Goal: Contribute content: Contribute content

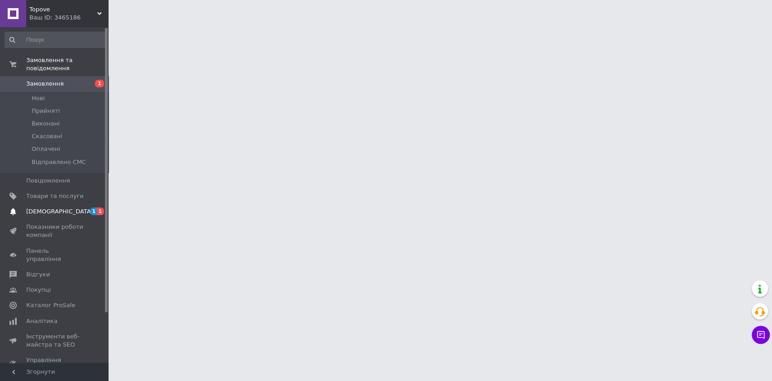
click at [39, 207] on span "[DEMOGRAPHIC_DATA]" at bounding box center [59, 211] width 67 height 8
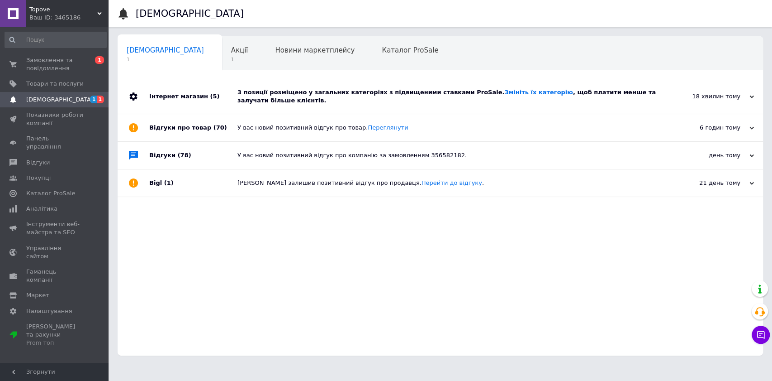
click at [419, 91] on div "3 позиції розміщено у загальних категоріях з підвищеними ставками ProSale. Змін…" at bounding box center [451, 96] width 426 height 16
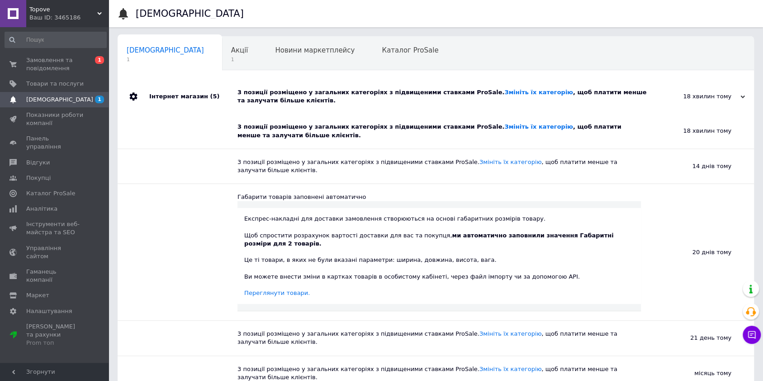
click at [305, 95] on div "3 позиції розміщено у загальних категоріях з підвищеними ставками ProSale. Змін…" at bounding box center [446, 96] width 417 height 16
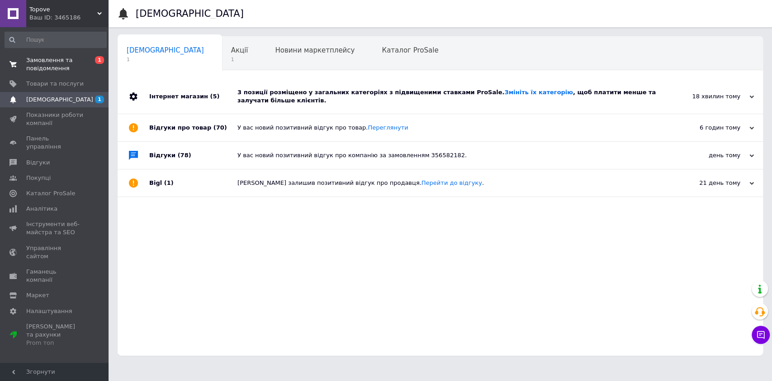
click at [30, 59] on span "Замовлення та повідомлення" at bounding box center [54, 64] width 57 height 16
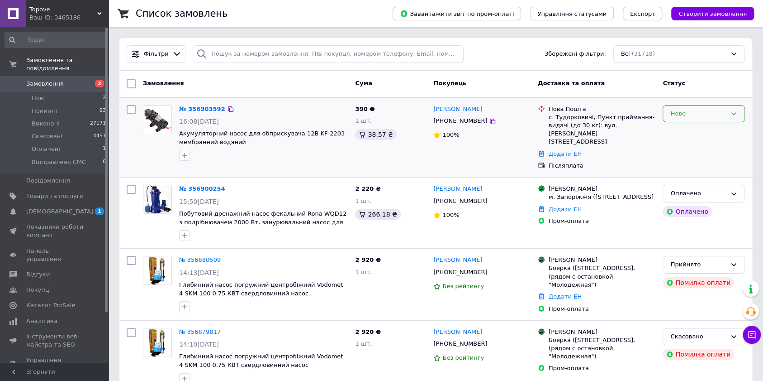
click at [682, 114] on div "Нове" at bounding box center [699, 114] width 56 height 10
click at [678, 130] on li "Прийнято" at bounding box center [703, 132] width 81 height 17
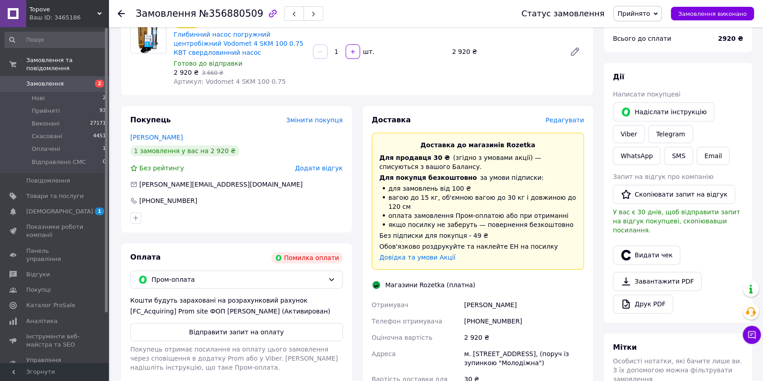
scroll to position [181, 0]
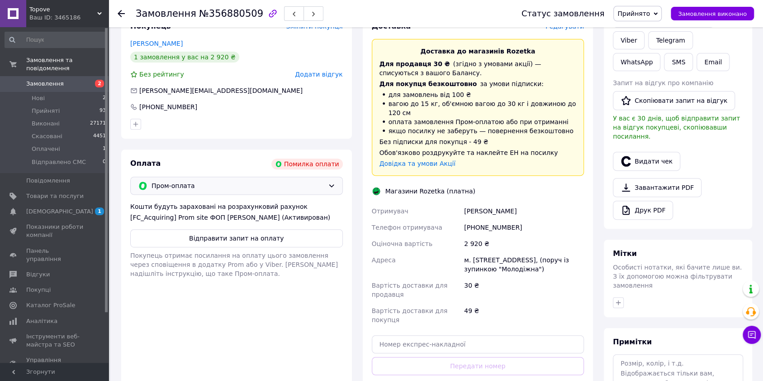
click at [280, 190] on span "Пром-оплата" at bounding box center [238, 186] width 173 height 10
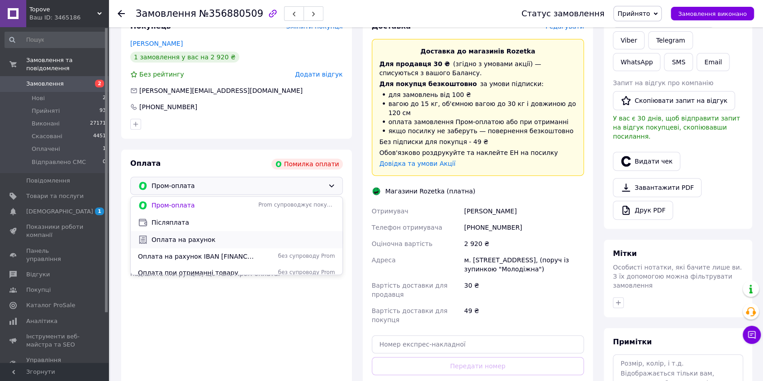
click at [209, 238] on span "Оплата на рахунок" at bounding box center [244, 239] width 184 height 9
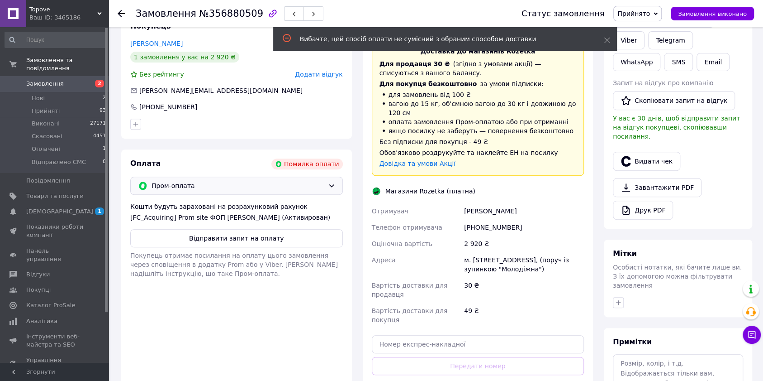
click at [285, 185] on span "Пром-оплата" at bounding box center [238, 186] width 173 height 10
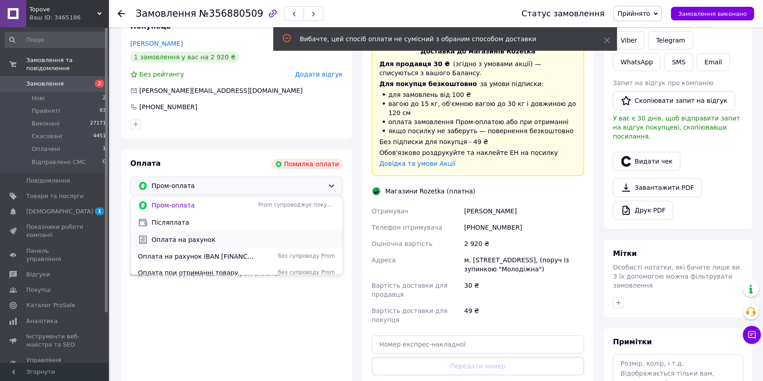
click at [186, 235] on span "Оплата на рахунок" at bounding box center [244, 239] width 184 height 9
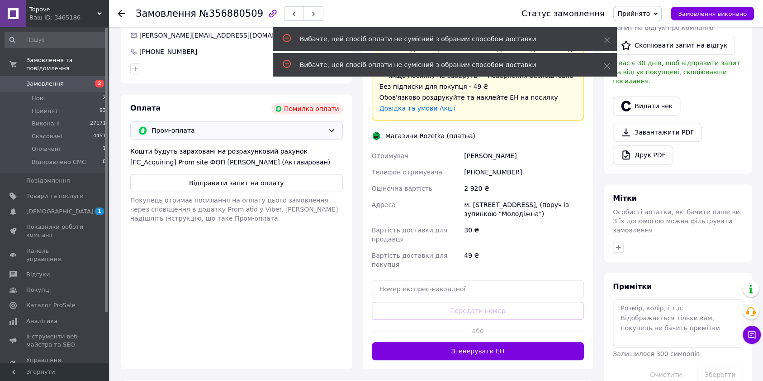
scroll to position [241, 0]
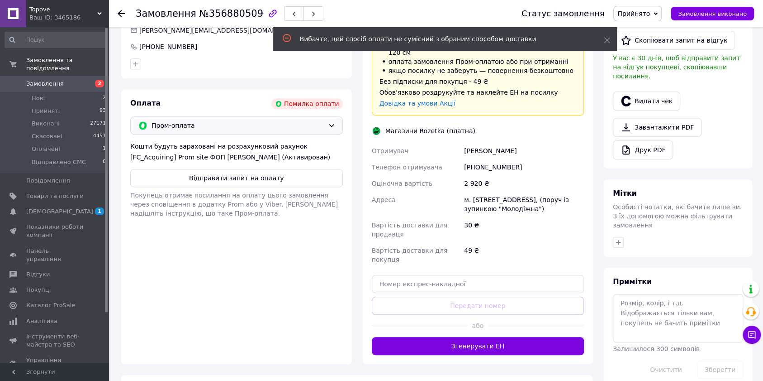
click at [265, 128] on span "Пром-оплата" at bounding box center [238, 125] width 173 height 10
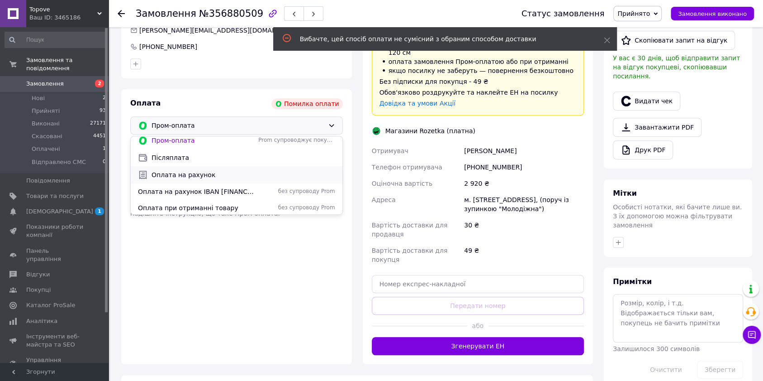
scroll to position [6, 0]
click at [224, 189] on span "Оплата на рахунок IBAN UA183220010000026000330130247" at bounding box center [196, 189] width 117 height 9
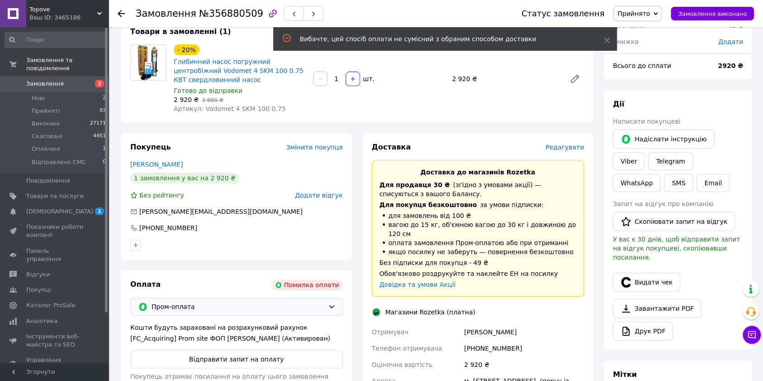
scroll to position [120, 0]
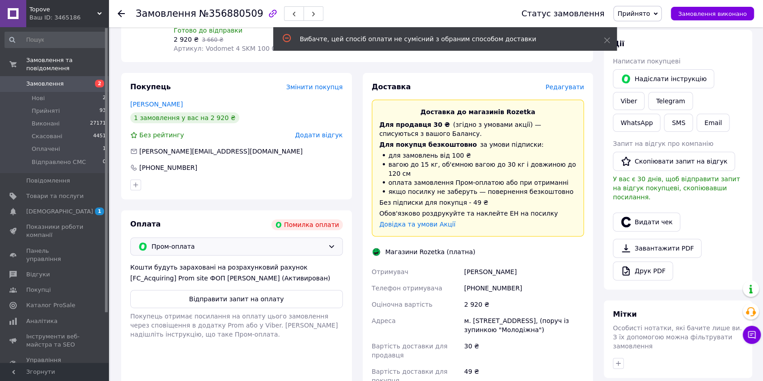
click at [175, 252] on div "Пром-оплата" at bounding box center [236, 246] width 213 height 18
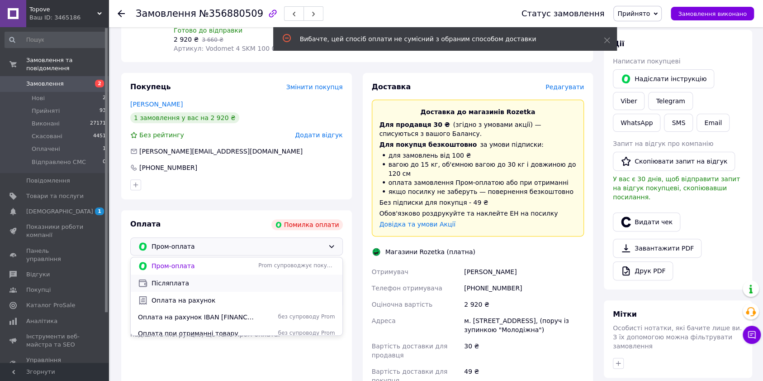
click at [169, 286] on span "Післяплата" at bounding box center [244, 282] width 184 height 9
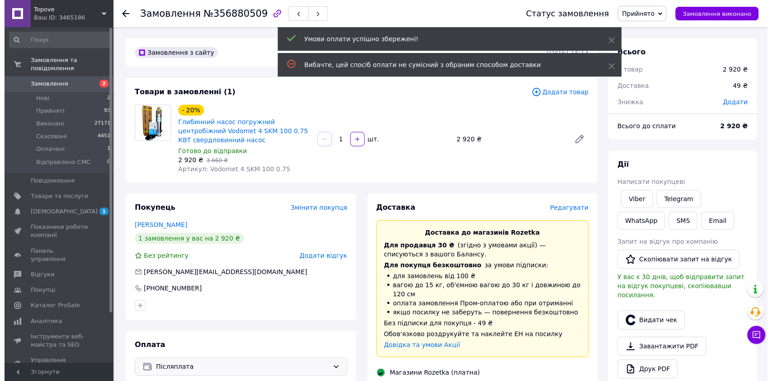
scroll to position [0, 0]
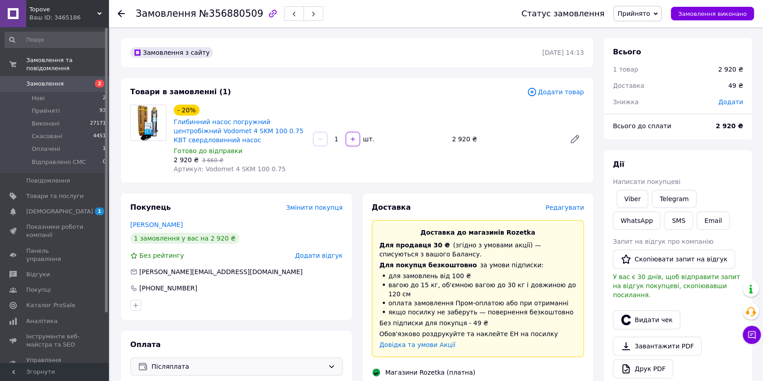
click at [561, 209] on span "Редагувати" at bounding box center [565, 207] width 38 height 7
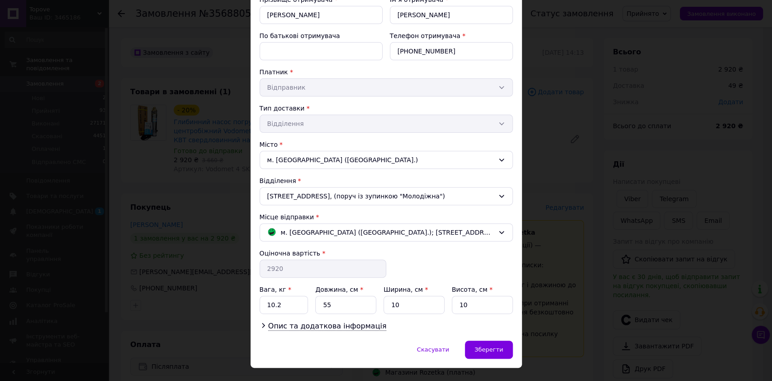
scroll to position [124, 0]
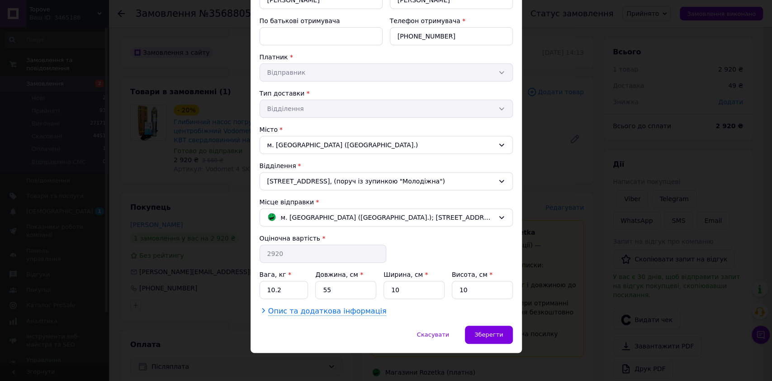
click at [319, 309] on span "Опис та додаткова інформація" at bounding box center [327, 310] width 119 height 9
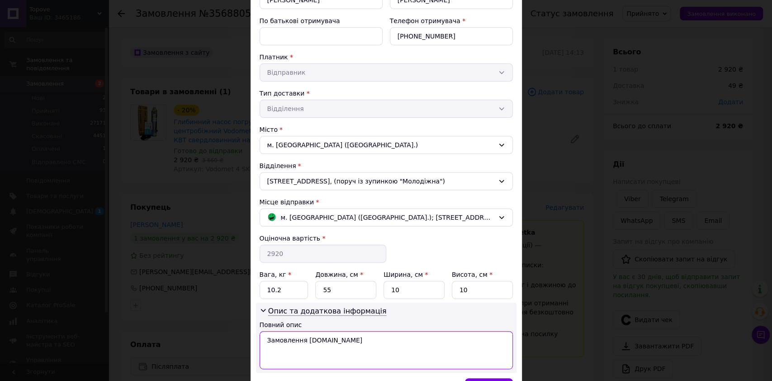
drag, startPoint x: 329, startPoint y: 338, endPoint x: 257, endPoint y: 341, distance: 71.6
click at [257, 341] on div "Опис та додаткова інформація Повний опис Замовлення Prom.ua" at bounding box center [386, 337] width 261 height 70
drag, startPoint x: 298, startPoint y: 338, endPoint x: 298, endPoint y: 330, distance: 8.6
click at [298, 338] on textarea "Vodomet v4SKm100" at bounding box center [386, 350] width 253 height 38
click at [312, 335] on textarea "Vodomet 4SKm100" at bounding box center [386, 350] width 253 height 38
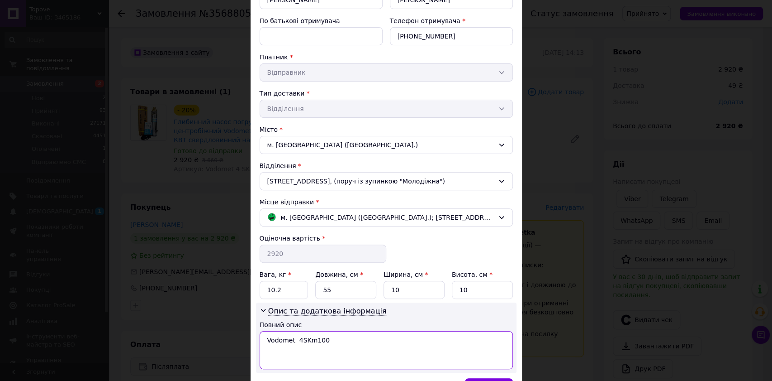
click at [298, 336] on textarea "Vodomet 4SKm100" at bounding box center [386, 350] width 253 height 38
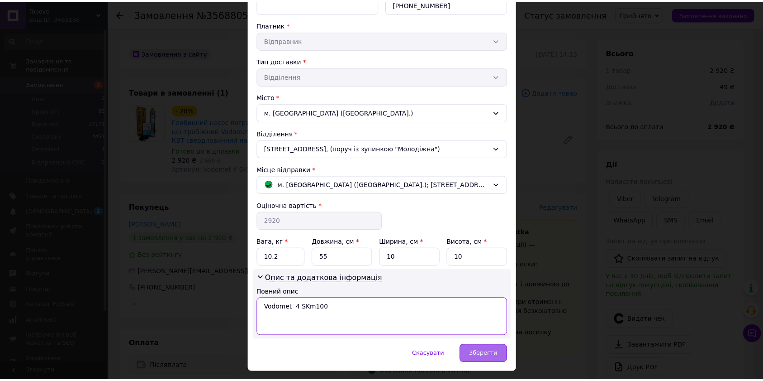
scroll to position [176, 0]
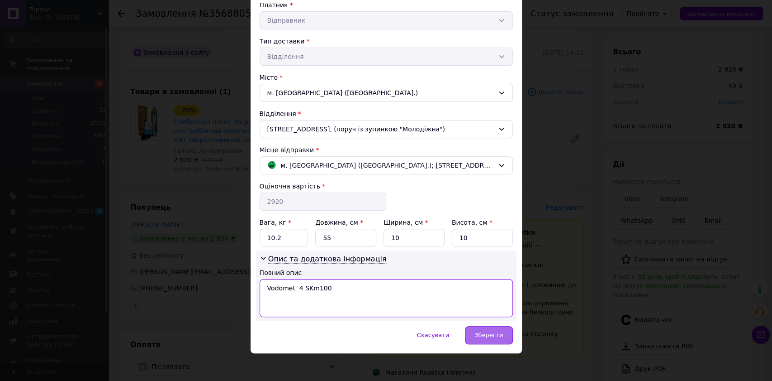
type textarea "Vodomet 4 SKm100"
click at [490, 331] on span "Зберегти" at bounding box center [489, 334] width 29 height 7
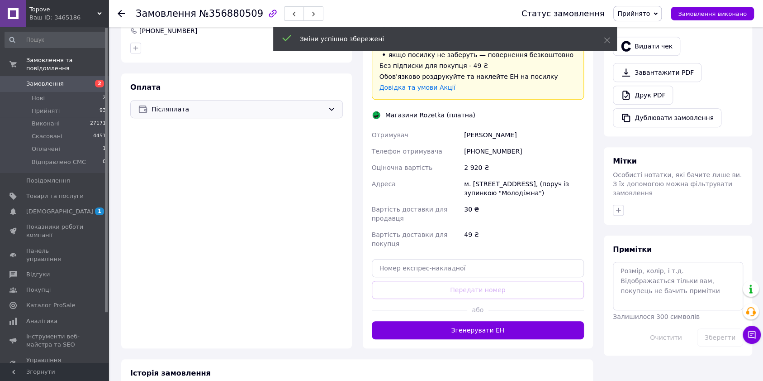
scroll to position [301, 0]
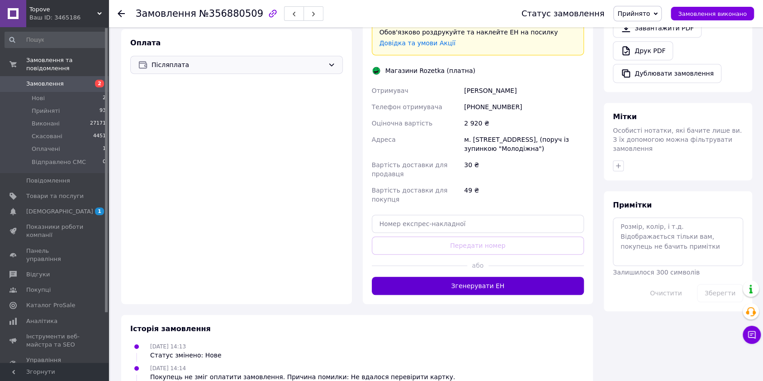
click at [490, 284] on button "Згенерувати ЕН" at bounding box center [478, 285] width 213 height 18
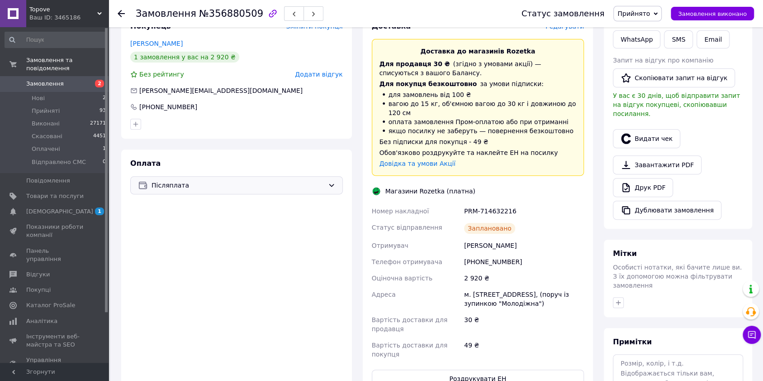
scroll to position [120, 0]
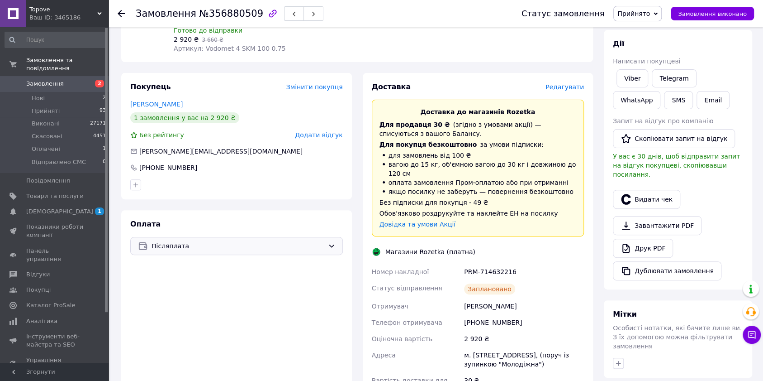
click at [565, 87] on span "Редагувати" at bounding box center [565, 86] width 38 height 7
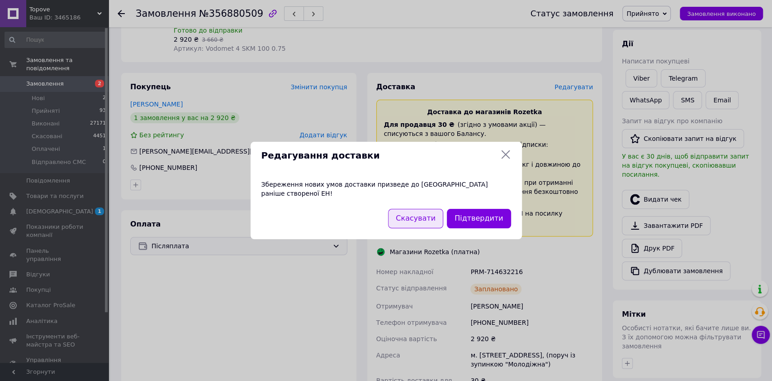
click at [429, 215] on button "Скасувати" at bounding box center [415, 218] width 55 height 19
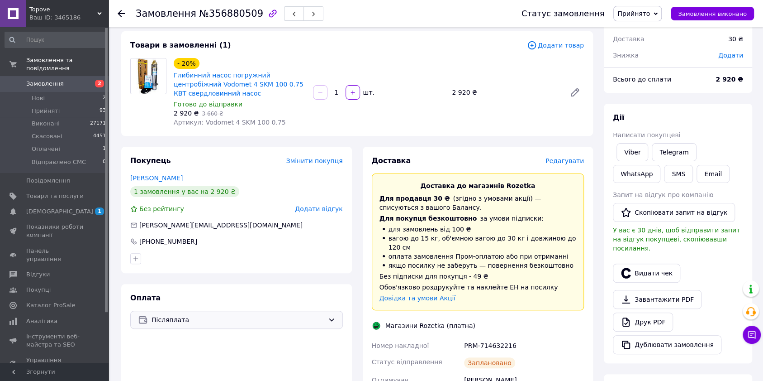
scroll to position [0, 0]
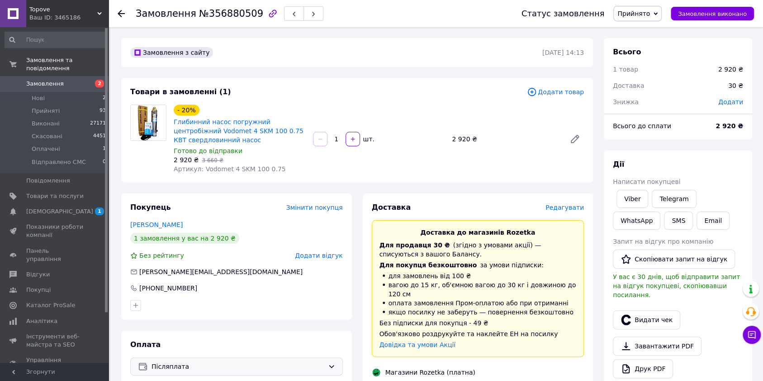
click at [734, 100] on span "Додати" at bounding box center [731, 101] width 25 height 7
click at [653, 141] on input "text" at bounding box center [668, 138] width 53 height 18
type input "2919"
click at [708, 167] on button "Зберегти" at bounding box center [713, 164] width 45 height 18
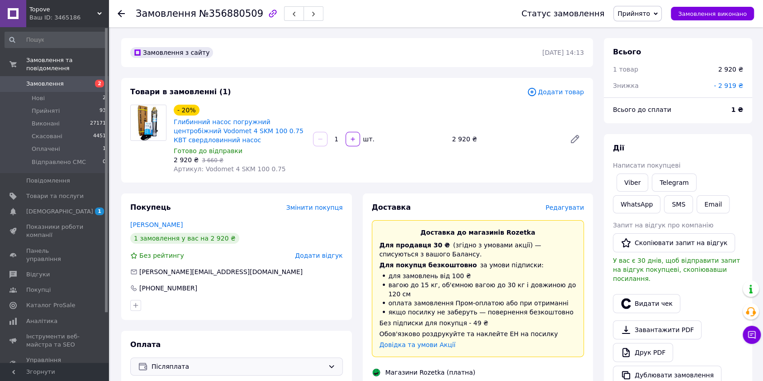
click at [564, 210] on span "Редагувати" at bounding box center [565, 207] width 38 height 7
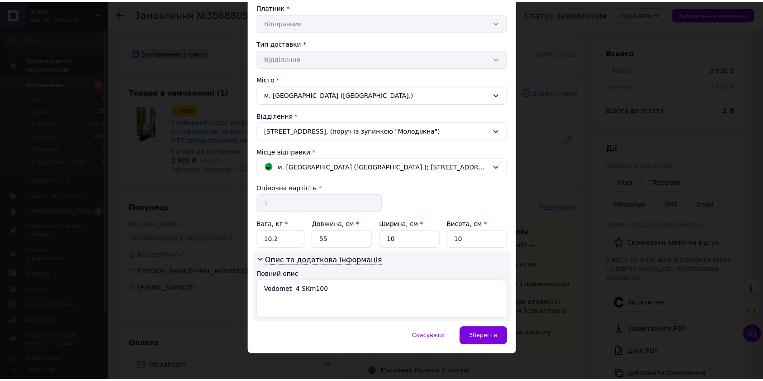
scroll to position [176, 0]
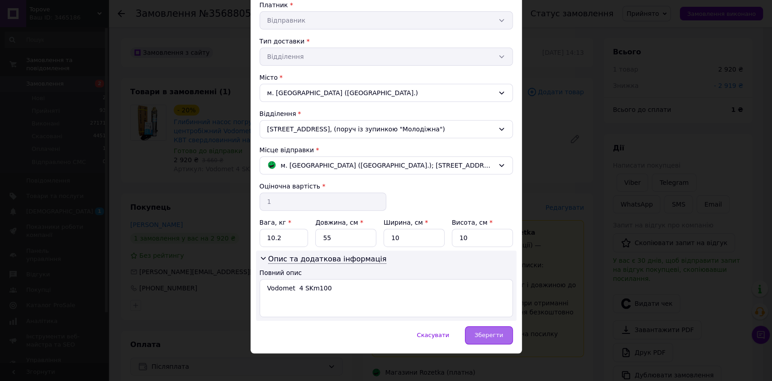
click at [491, 331] on span "Зберегти" at bounding box center [489, 334] width 29 height 7
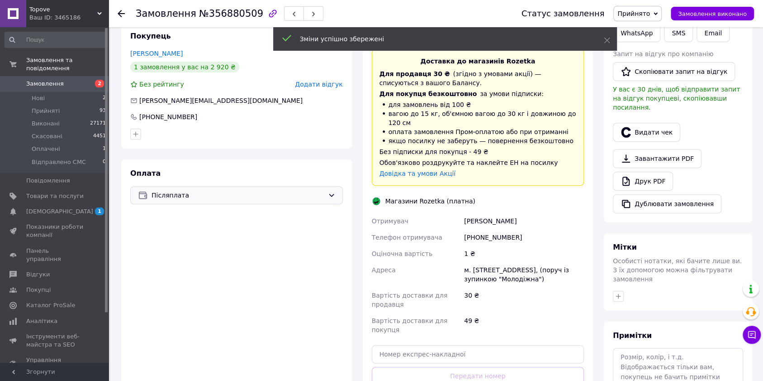
scroll to position [241, 0]
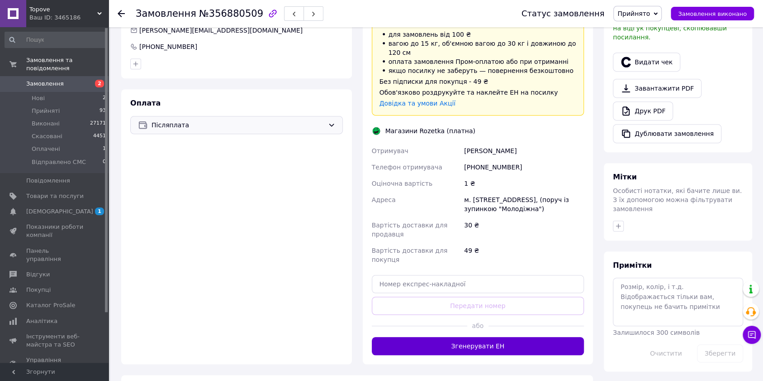
click at [481, 348] on button "Згенерувати ЕН" at bounding box center [478, 346] width 213 height 18
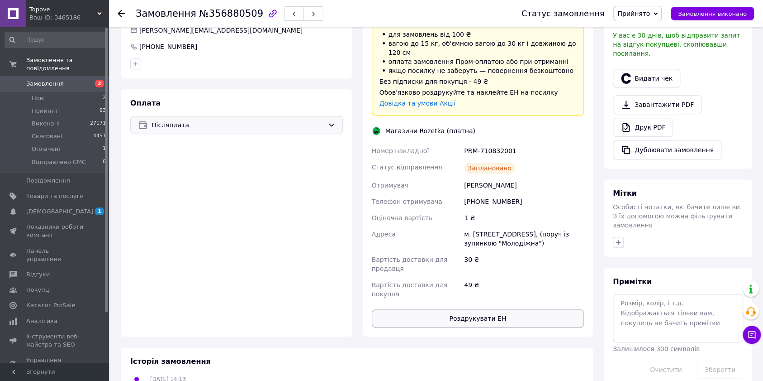
click at [482, 315] on button "Роздрукувати ЕН" at bounding box center [478, 318] width 213 height 18
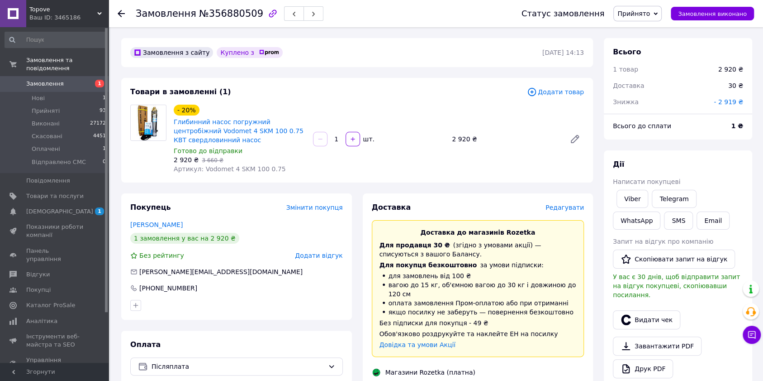
scroll to position [33, 0]
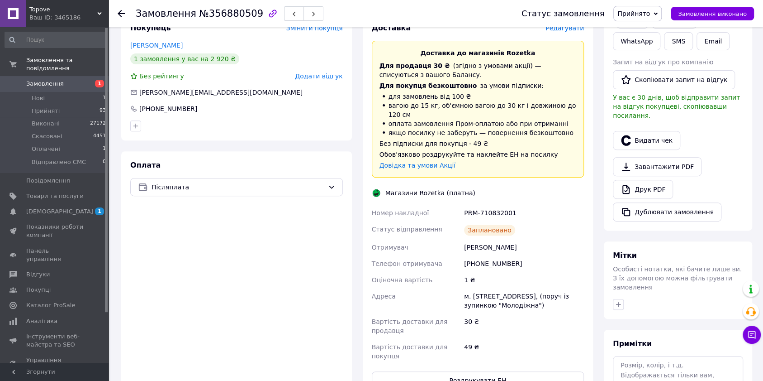
scroll to position [214, 0]
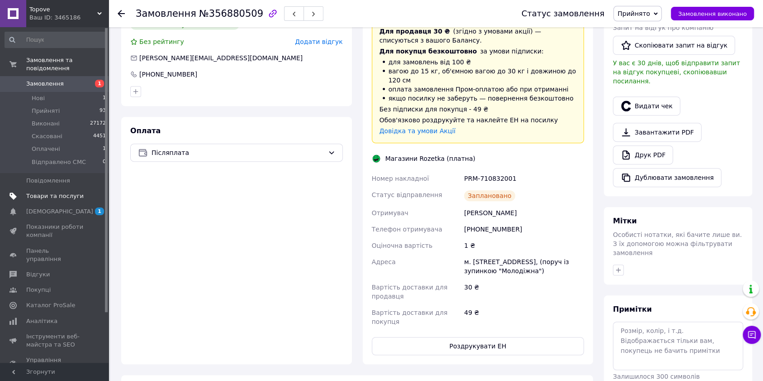
click at [64, 192] on span "Товари та послуги" at bounding box center [54, 196] width 57 height 8
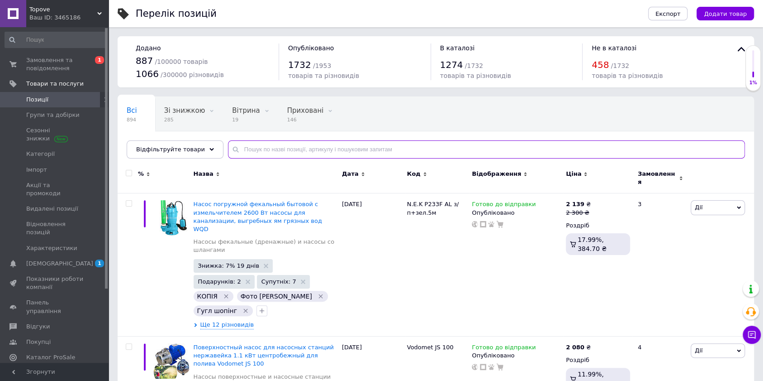
paste input "Занурювальний дренажний фекальний насос з поплавком Кенле WQD/Р-233 для відкачу…"
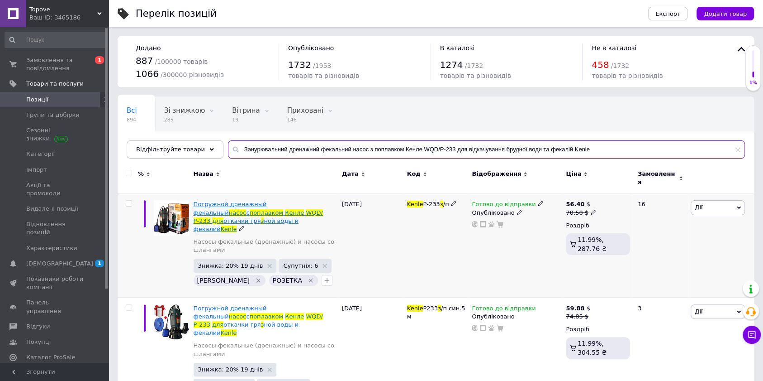
type input "Занурювальний дренажний фекальний насос з поплавком Кенле WQD/Р-233 для відкачу…"
click at [259, 209] on span "WQD/Р-233" at bounding box center [258, 216] width 129 height 15
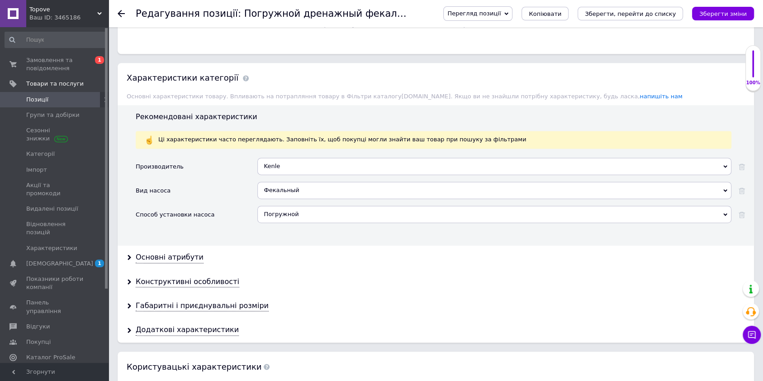
scroll to position [844, 0]
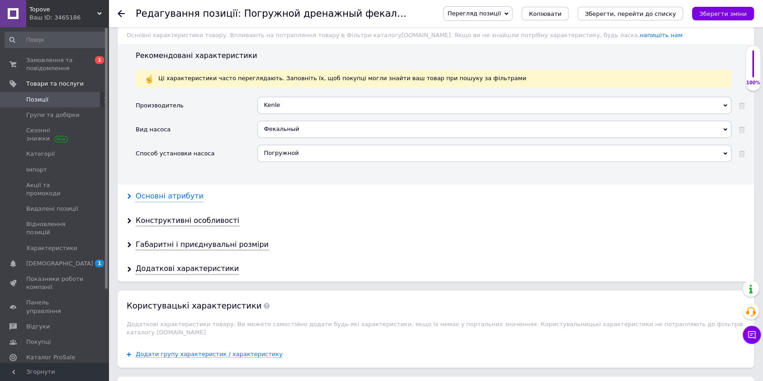
click at [163, 191] on div "Основні атрибути" at bounding box center [170, 196] width 68 height 10
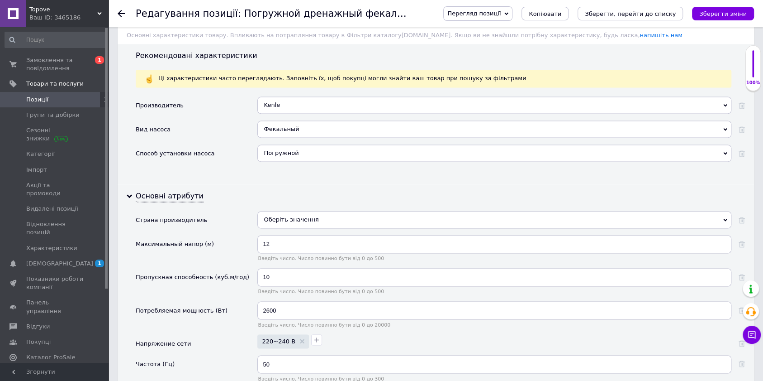
click at [289, 215] on div "Оберіть значення" at bounding box center [494, 219] width 474 height 17
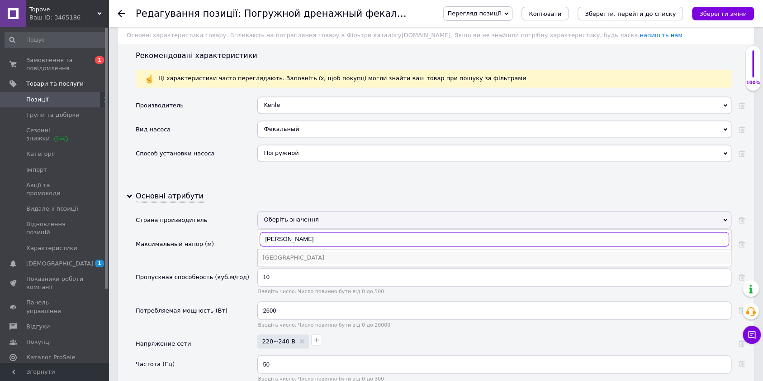
type input "поль"
click at [276, 253] on div "Польша" at bounding box center [494, 257] width 464 height 8
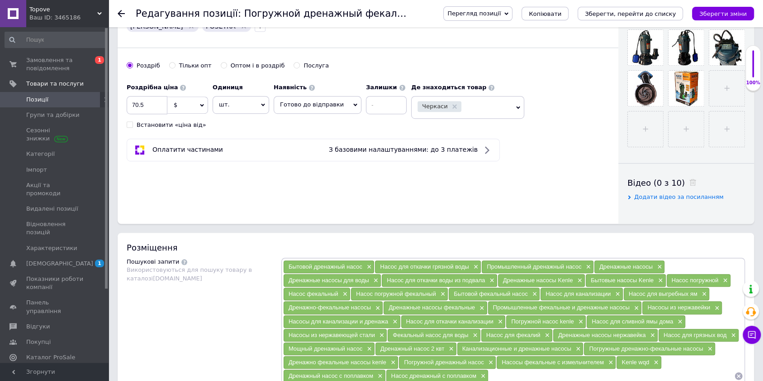
scroll to position [120, 0]
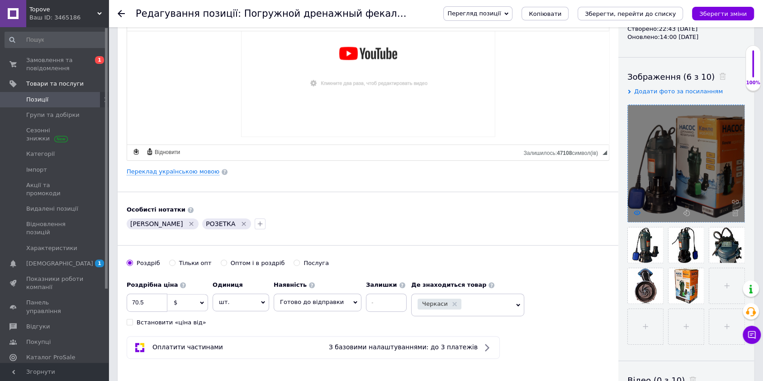
click at [637, 211] on icon at bounding box center [637, 212] width 7 height 7
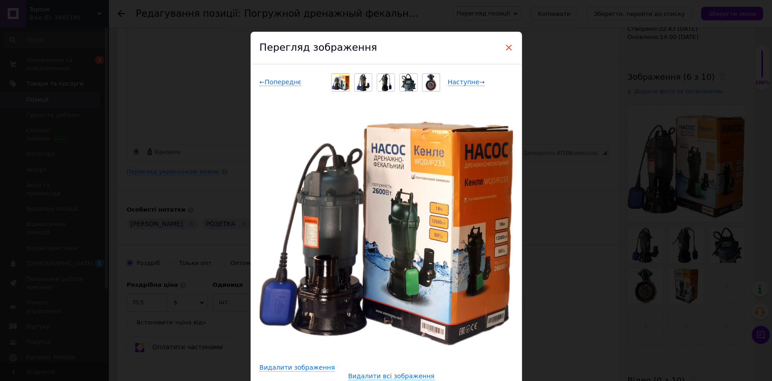
drag, startPoint x: 510, startPoint y: 47, endPoint x: 377, endPoint y: 62, distance: 133.9
click at [510, 47] on span "×" at bounding box center [509, 47] width 8 height 15
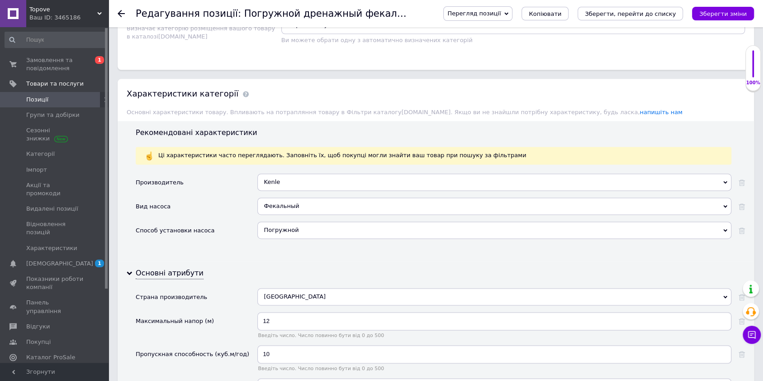
scroll to position [844, 0]
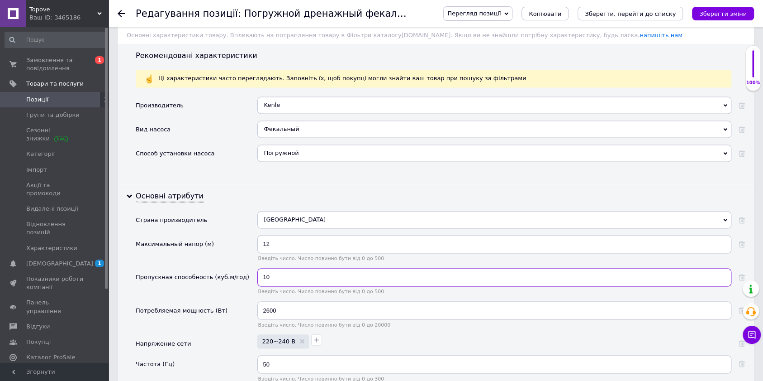
click at [288, 268] on input "10" at bounding box center [494, 277] width 474 height 18
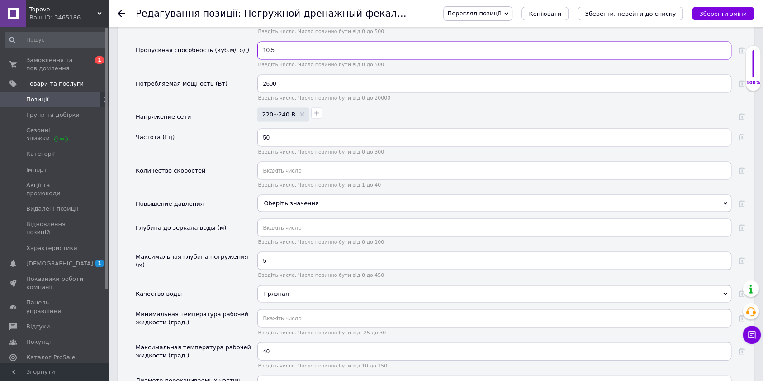
scroll to position [1086, 0]
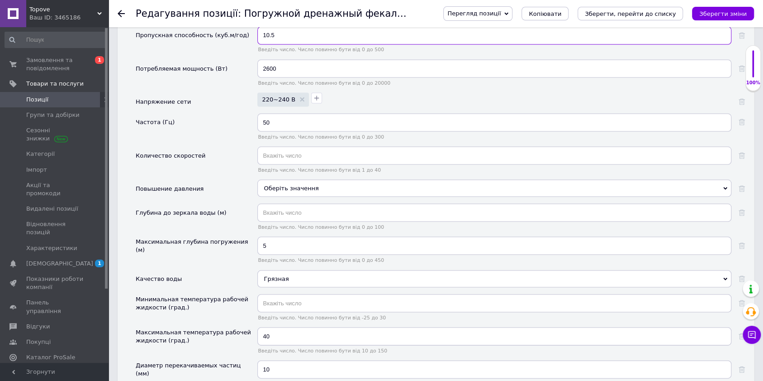
type input "10.5"
click at [280, 236] on input "5" at bounding box center [494, 245] width 474 height 18
type input "9"
type input "8"
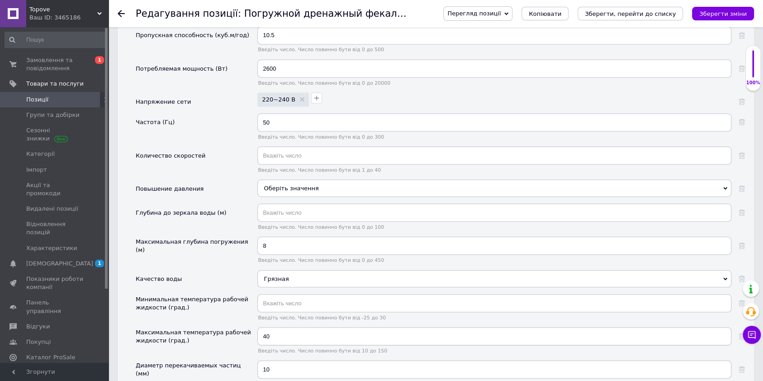
click at [241, 256] on div "Максимальная глубина погружения (м)" at bounding box center [197, 252] width 122 height 33
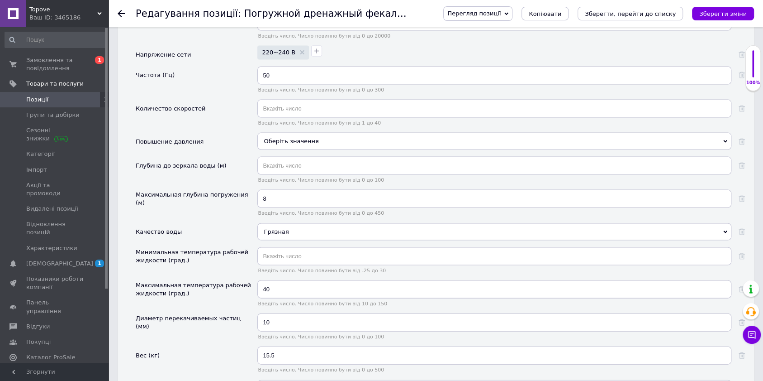
scroll to position [1146, 0]
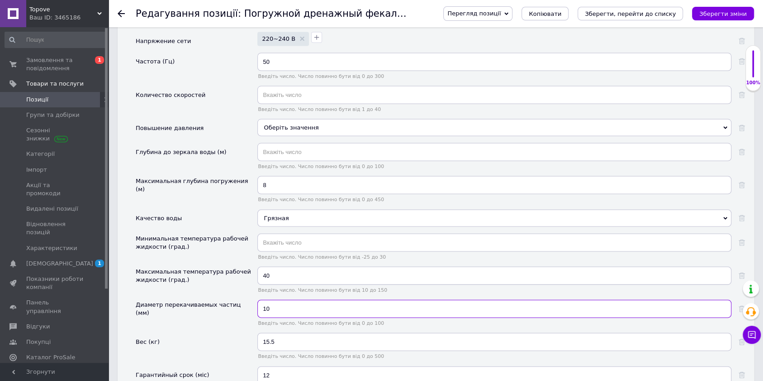
click at [283, 300] on input "10" at bounding box center [494, 309] width 474 height 18
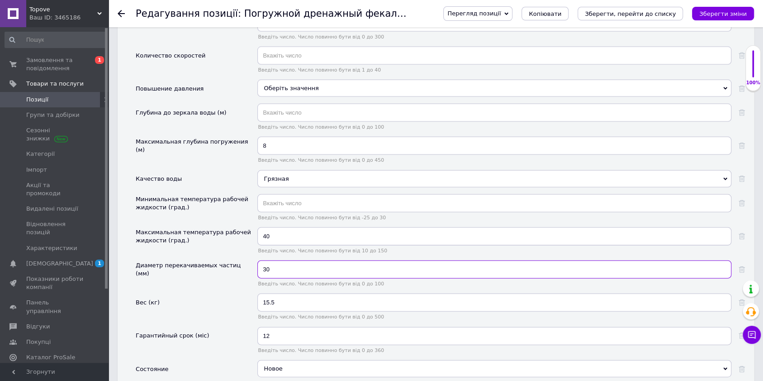
scroll to position [1206, 0]
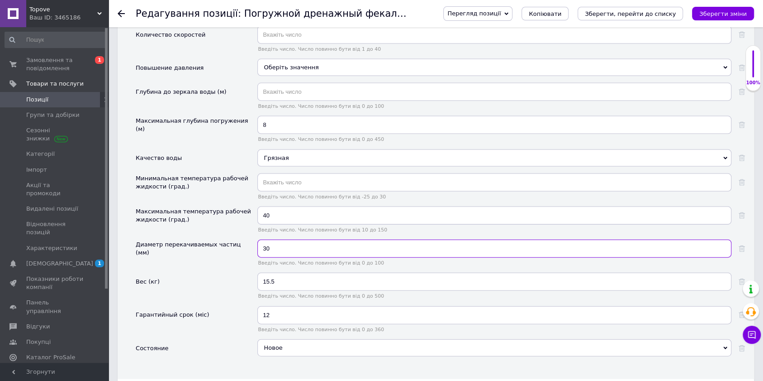
type input "30"
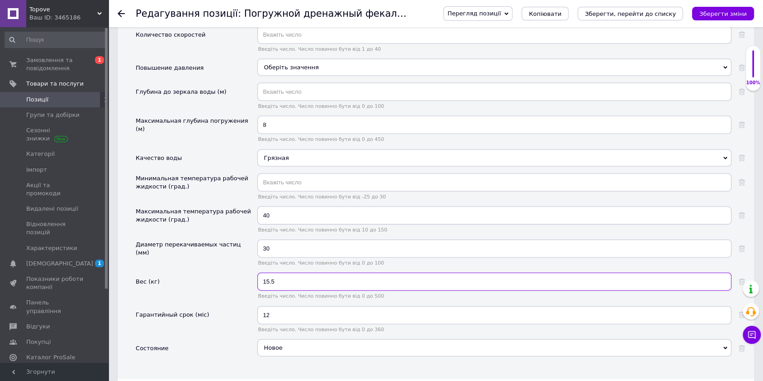
click at [290, 272] on input "15.5" at bounding box center [494, 281] width 474 height 18
drag, startPoint x: 291, startPoint y: 268, endPoint x: 269, endPoint y: 267, distance: 21.7
click at [269, 272] on input "15.5" at bounding box center [494, 281] width 474 height 18
click at [268, 272] on input "15.5" at bounding box center [494, 281] width 474 height 18
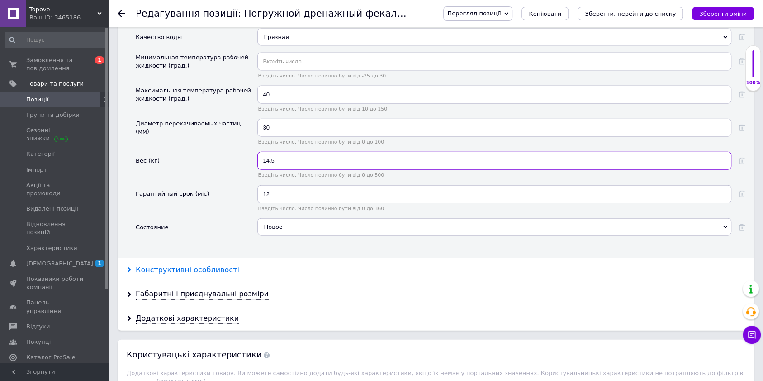
type input "14.5"
click at [187, 265] on div "Конструктивні особливості" at bounding box center [188, 270] width 104 height 10
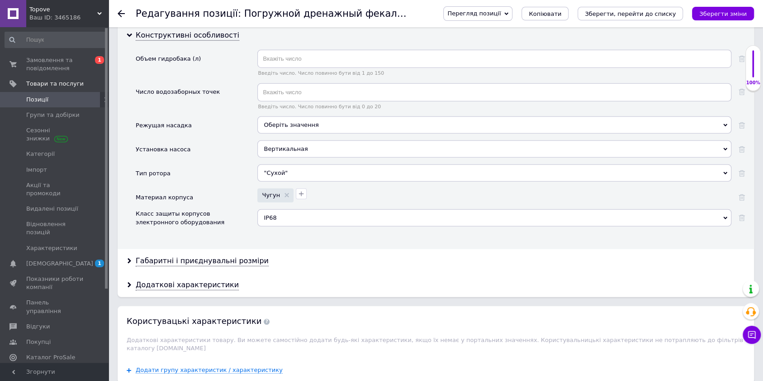
scroll to position [1629, 0]
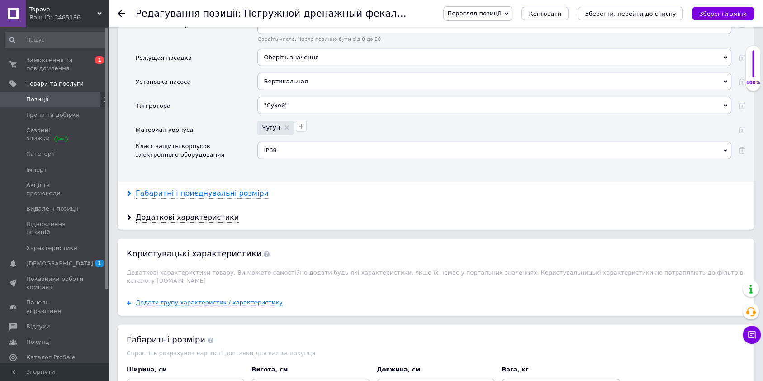
click at [205, 188] on div "Габаритні і приєднувальні розміри" at bounding box center [202, 193] width 133 height 10
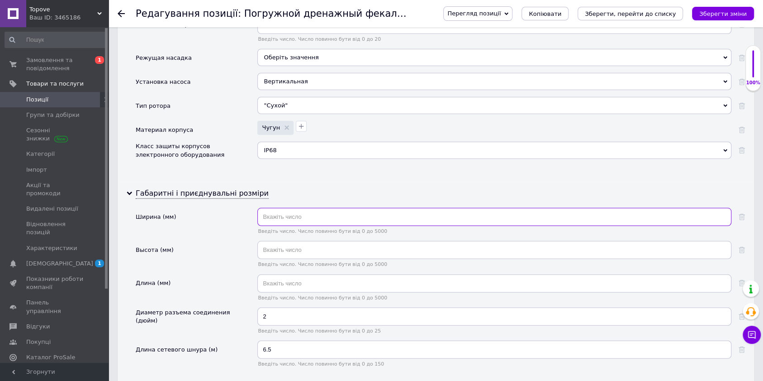
click at [314, 208] on input "text" at bounding box center [494, 217] width 474 height 18
type input "22"
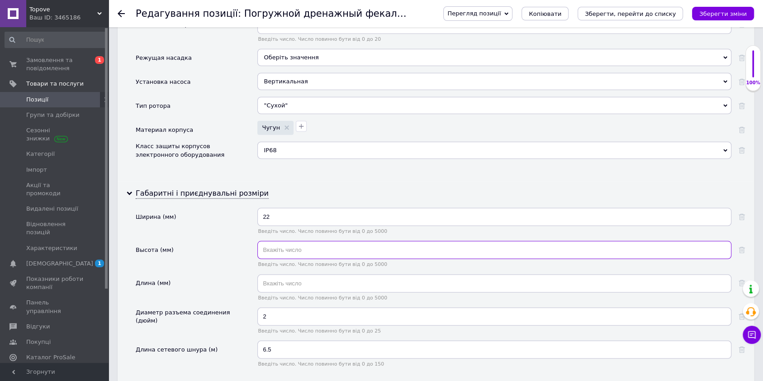
click at [283, 241] on input "text" at bounding box center [494, 250] width 474 height 18
type input "26"
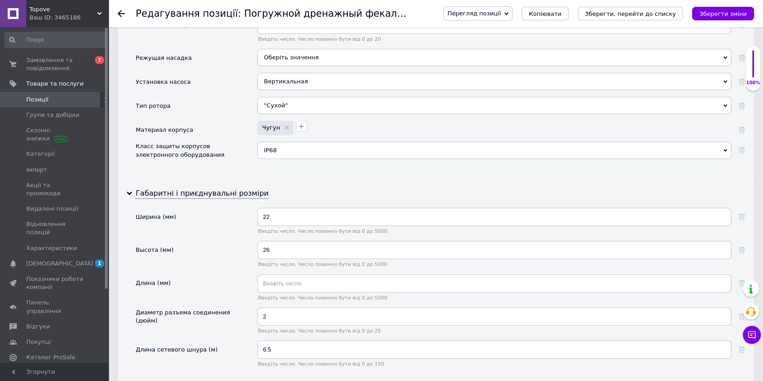
click at [281, 259] on div "26 Введіть число. Число повинно бути від 0 до 5000" at bounding box center [494, 257] width 474 height 33
click at [279, 274] on input "text" at bounding box center [494, 283] width 474 height 18
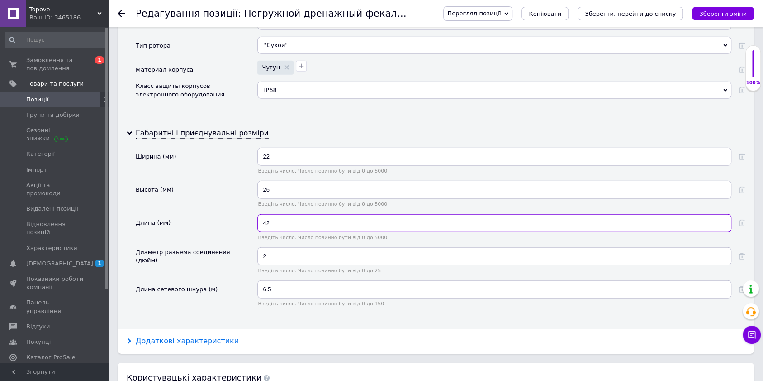
type input "42"
click at [186, 336] on div "Додаткові характеристики" at bounding box center [187, 341] width 103 height 10
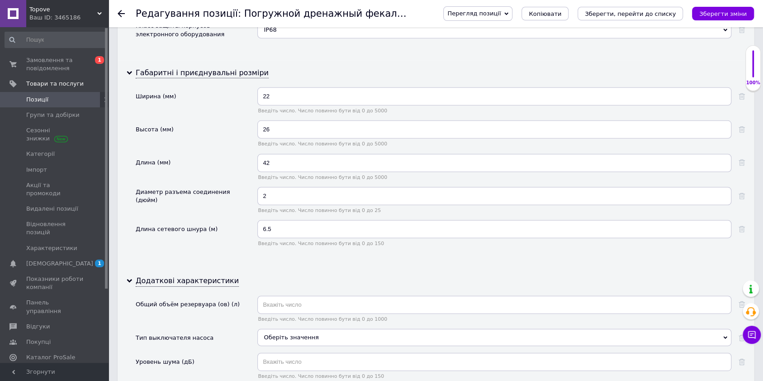
scroll to position [1870, 0]
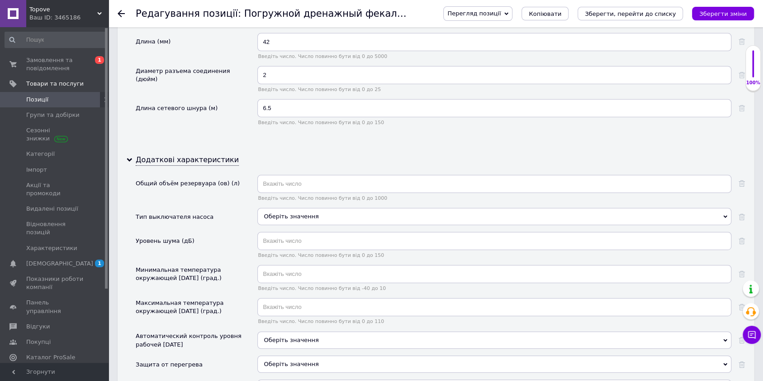
click at [282, 208] on div "Оберіть значення" at bounding box center [494, 216] width 474 height 17
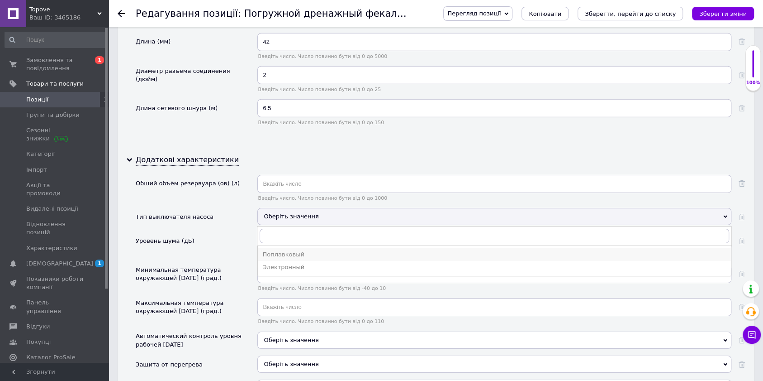
click at [282, 248] on li "Поплавковый" at bounding box center [494, 254] width 473 height 13
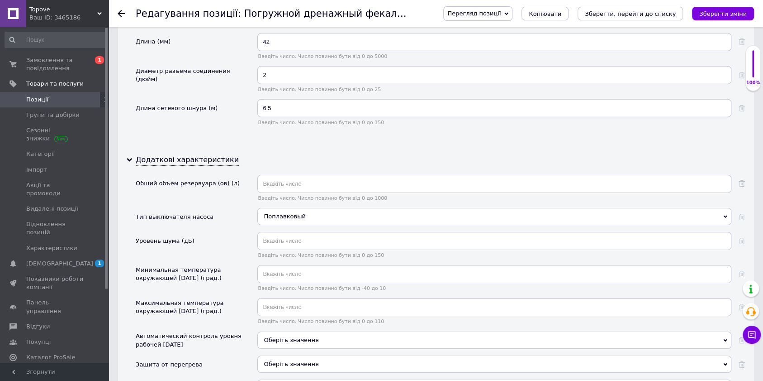
scroll to position [1930, 0]
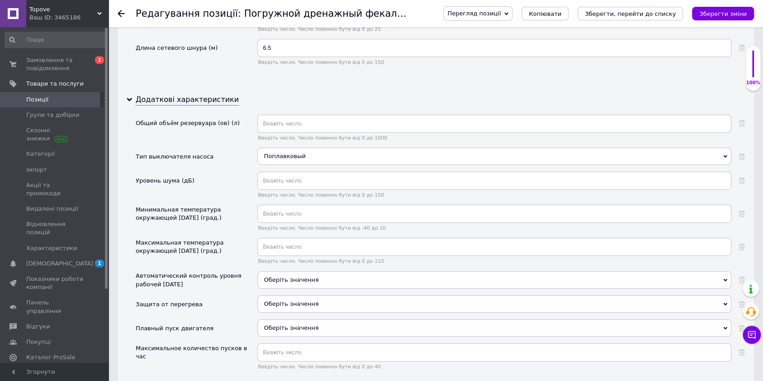
click at [280, 300] on span "Оберіть значення" at bounding box center [291, 303] width 55 height 7
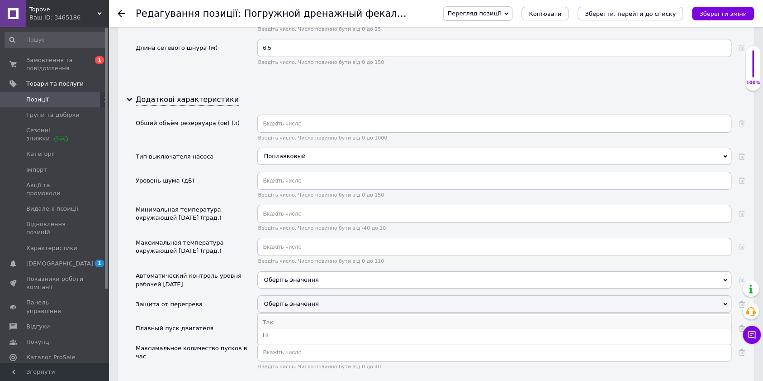
click at [276, 316] on li "Так" at bounding box center [494, 322] width 473 height 13
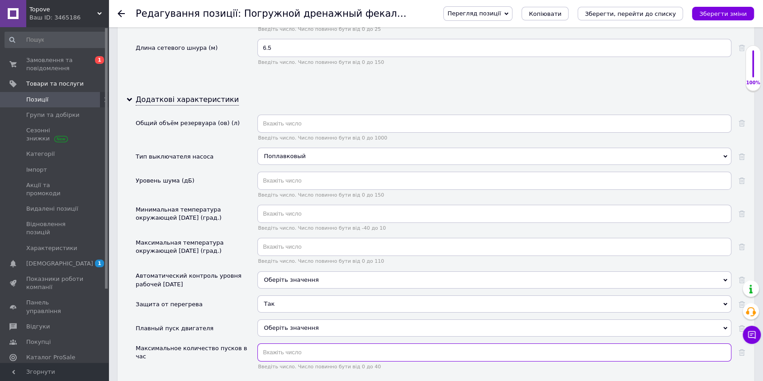
click at [282, 343] on input "text" at bounding box center [494, 352] width 474 height 18
type input "20"
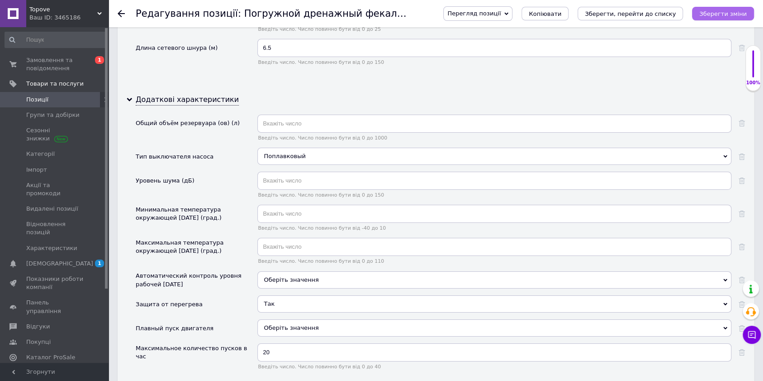
click at [709, 10] on icon "Зберегти зміни" at bounding box center [724, 13] width 48 height 7
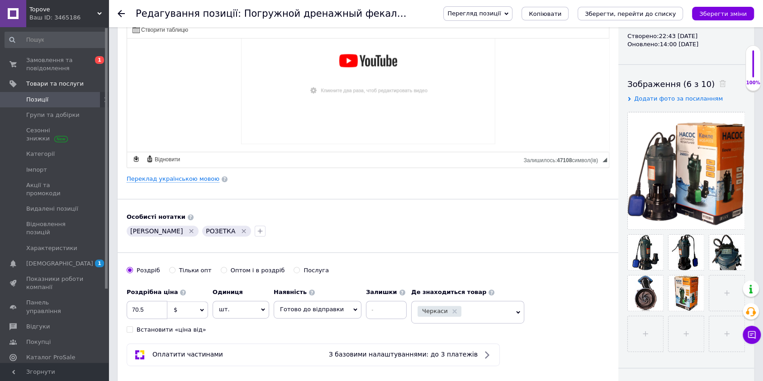
scroll to position [0, 0]
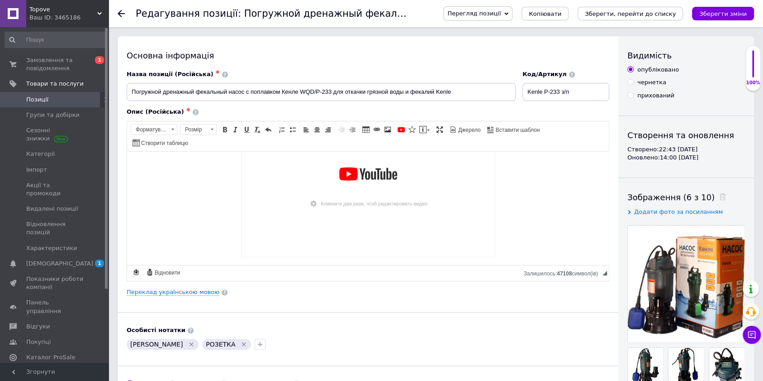
click at [501, 10] on span "Перегляд позиції" at bounding box center [474, 13] width 53 height 7
click at [516, 25] on li "Зберегти та переглянути на сайті" at bounding box center [515, 30] width 142 height 13
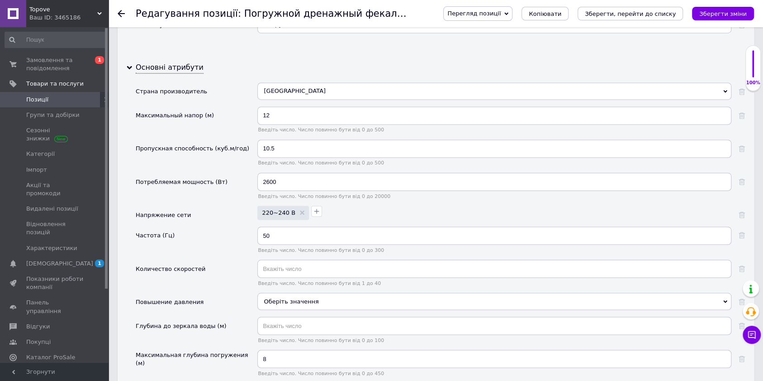
scroll to position [905, 0]
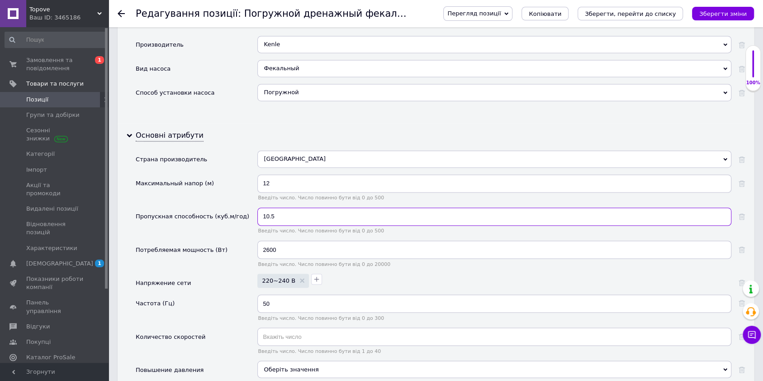
click at [269, 208] on input "10.5" at bounding box center [494, 216] width 474 height 18
type input "12.5"
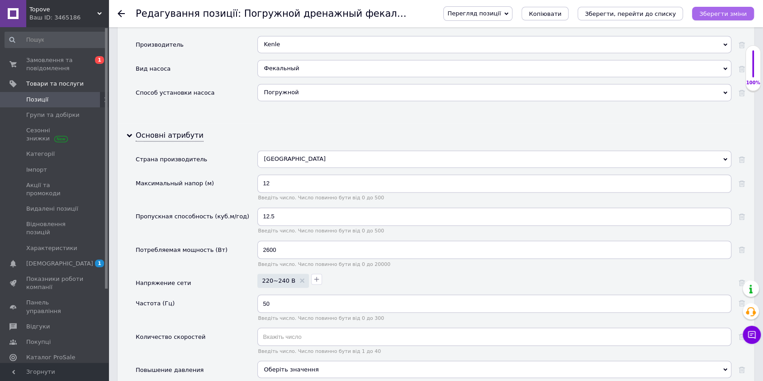
click at [729, 13] on icon "Зберегти зміни" at bounding box center [724, 13] width 48 height 7
click at [45, 94] on link "Позиції" at bounding box center [55, 99] width 111 height 15
